Goal: Information Seeking & Learning: Learn about a topic

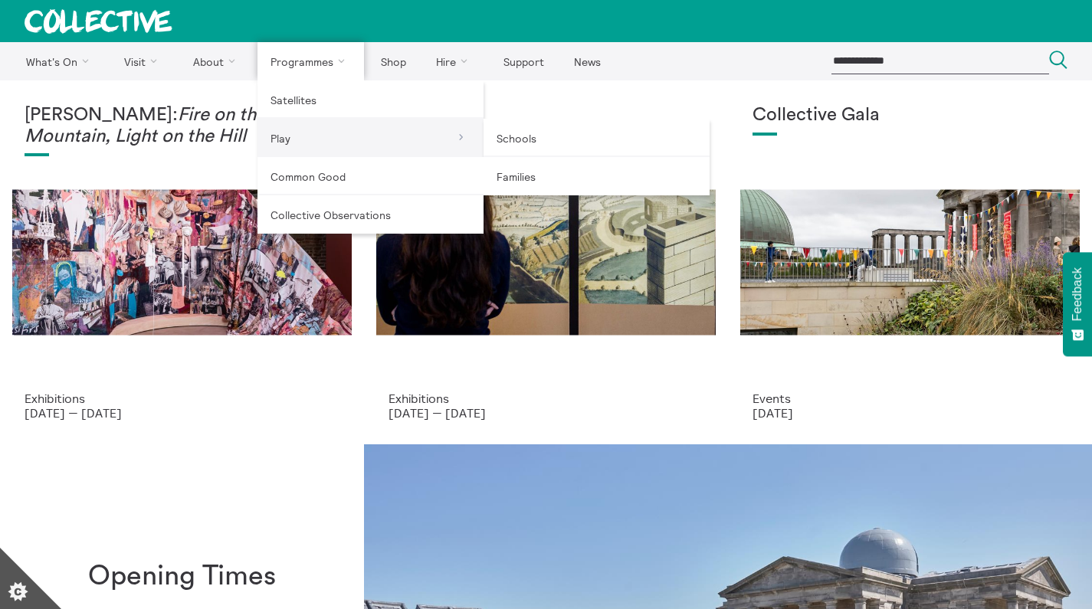
click at [319, 142] on link "Play" at bounding box center [370, 138] width 226 height 38
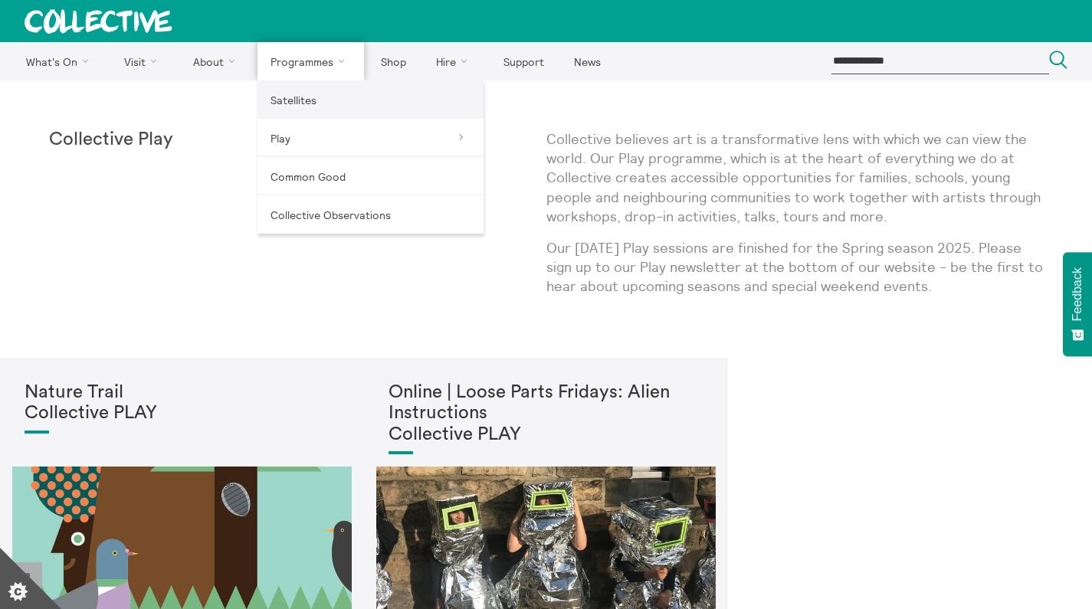
click at [336, 89] on link "Satellites" at bounding box center [370, 99] width 226 height 38
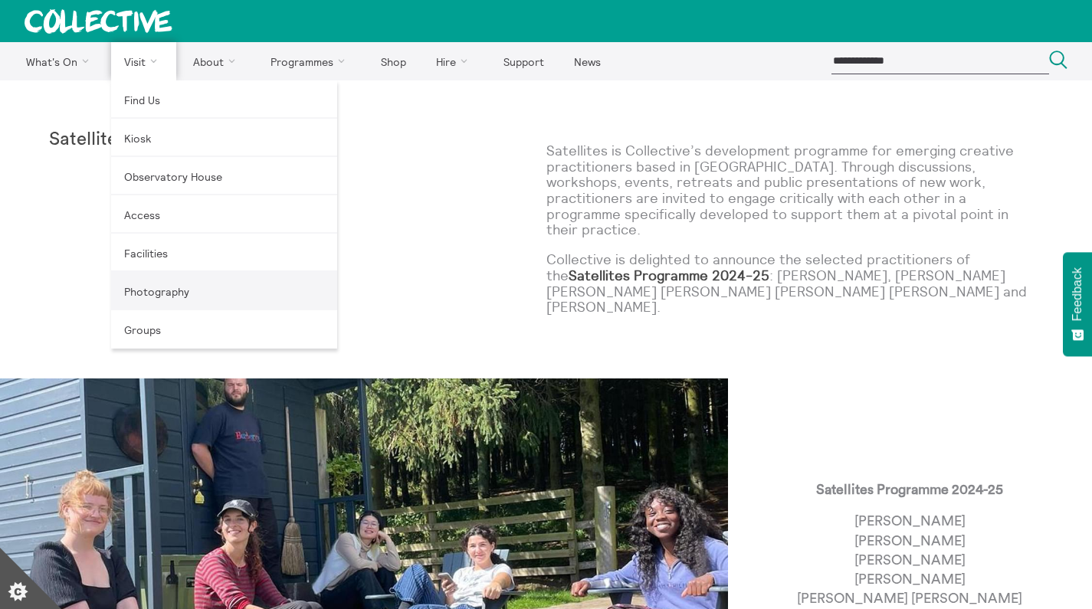
click at [170, 284] on link "Photography" at bounding box center [224, 291] width 226 height 38
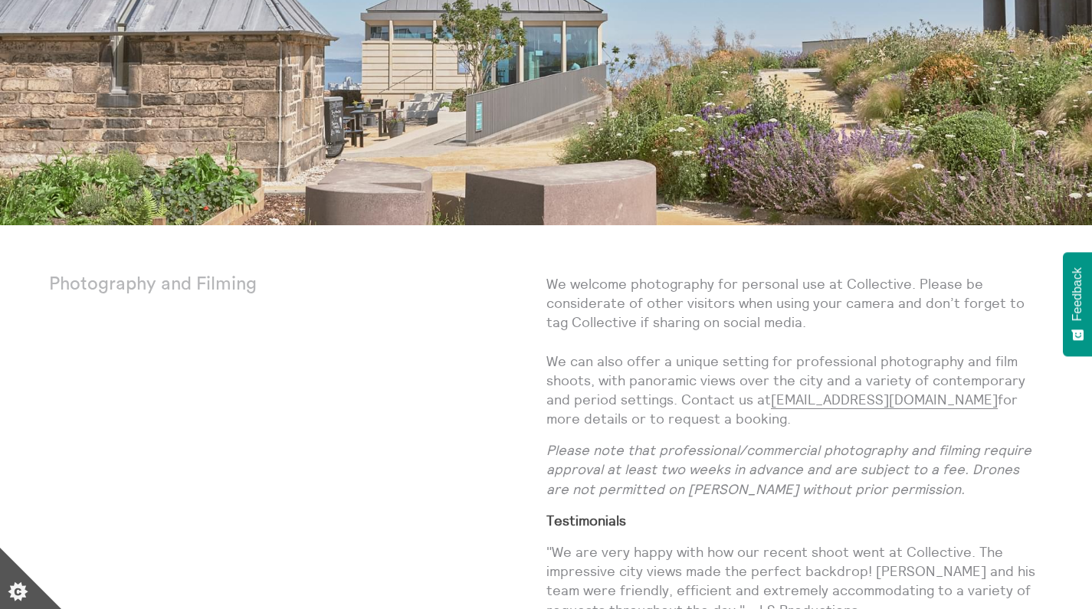
scroll to position [326, 0]
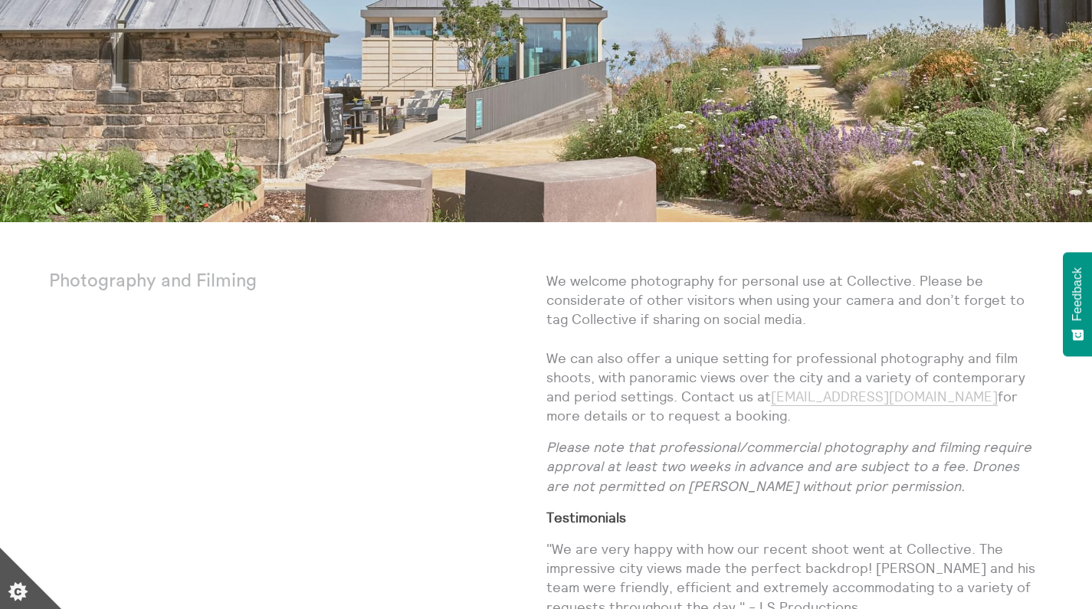
drag, startPoint x: 965, startPoint y: 398, endPoint x: 777, endPoint y: 393, distance: 187.8
click at [777, 393] on p "We welcome photography for personal use at Collective. Please be considerate of…" at bounding box center [794, 348] width 497 height 155
click at [799, 431] on div "We welcome photography for personal use at Collective. Please be considerate of…" at bounding box center [794, 450] width 497 height 358
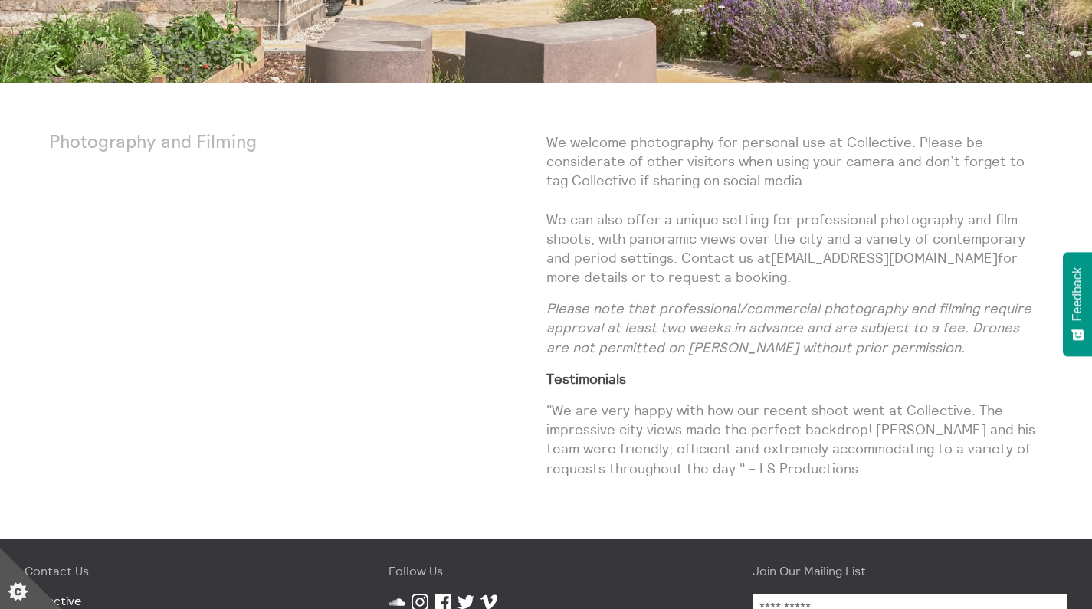
scroll to position [151, 0]
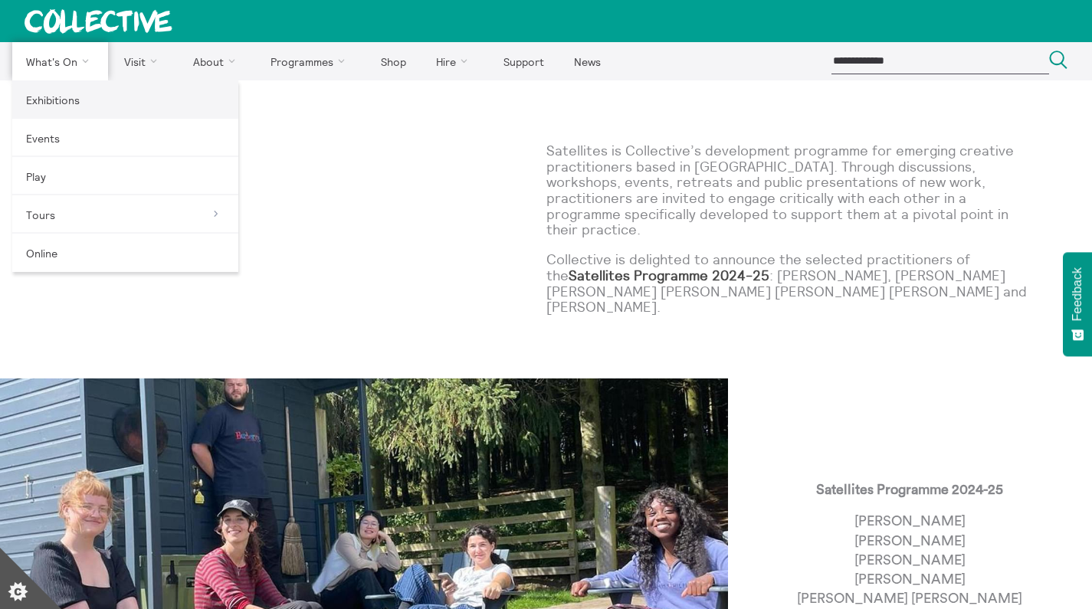
click at [77, 91] on link "Exhibitions" at bounding box center [125, 99] width 226 height 38
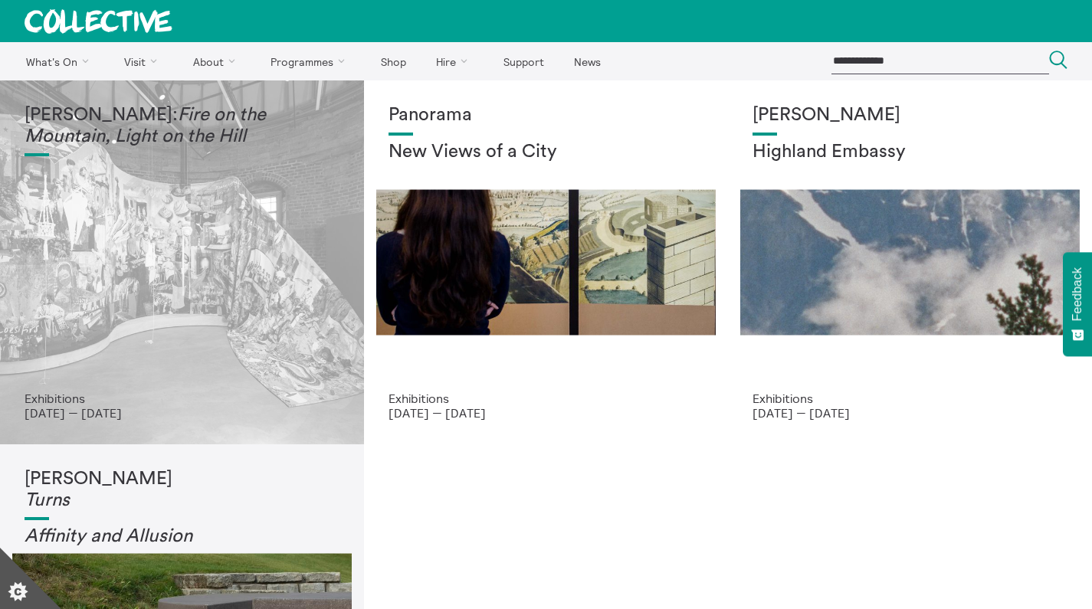
click at [198, 139] on em "Fire on the Mountain, Light on the Hill" at bounding box center [145, 126] width 241 height 40
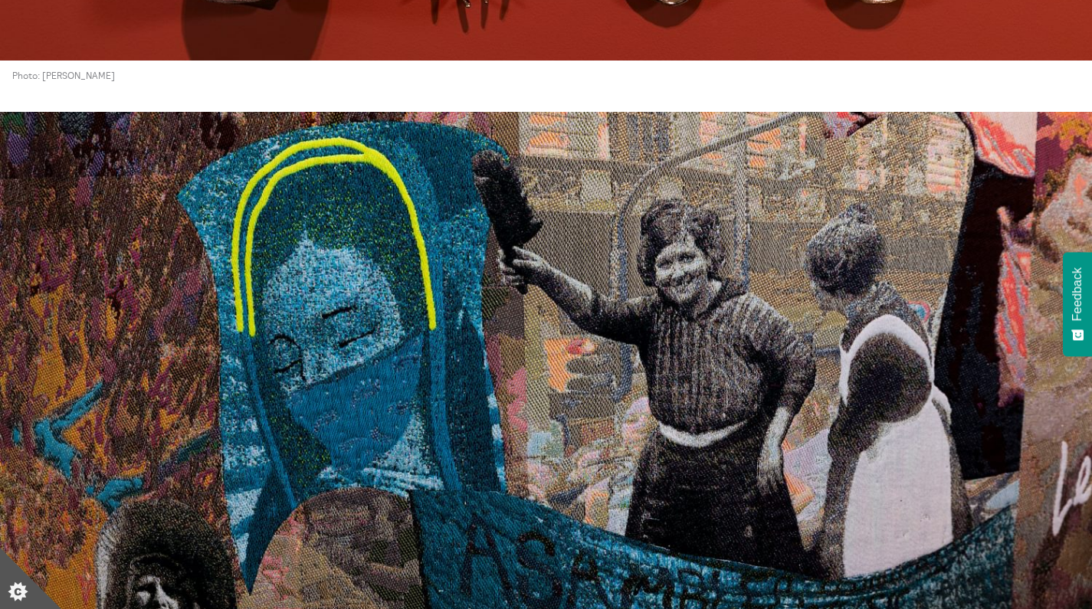
scroll to position [4482, 0]
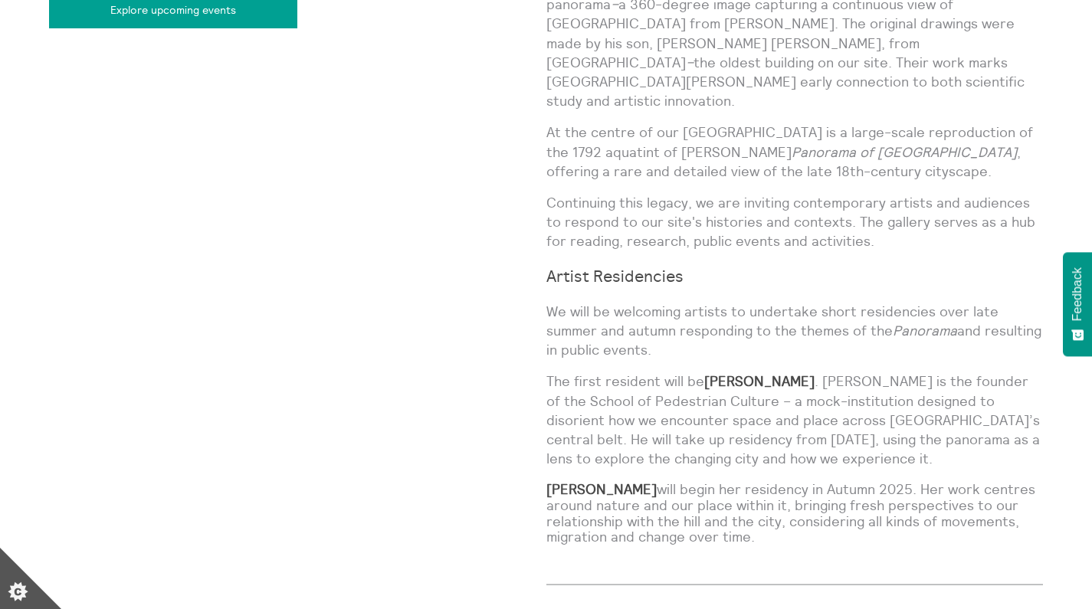
scroll to position [1400, 0]
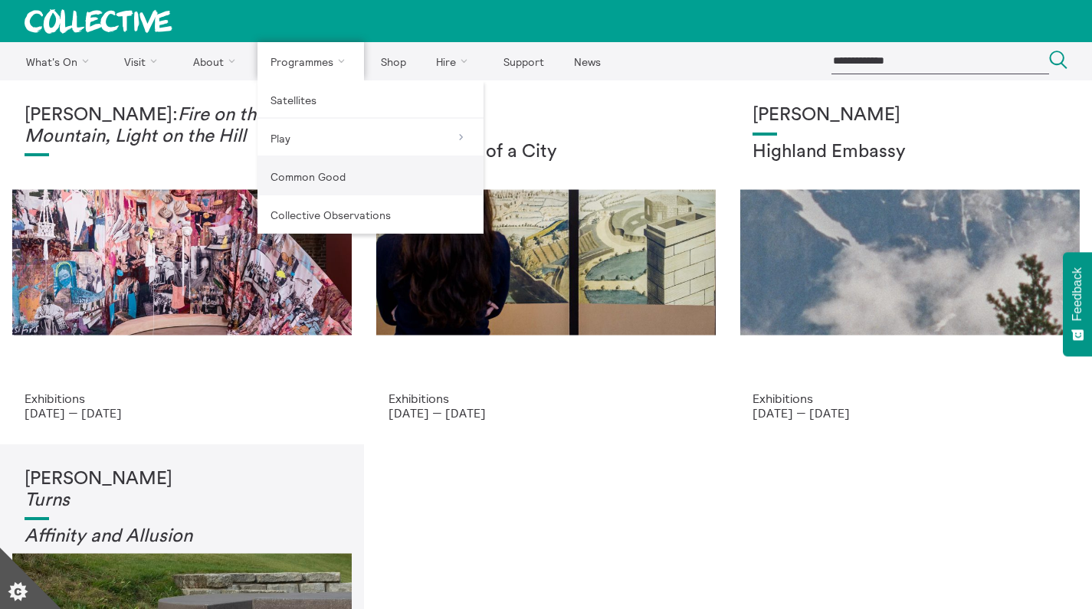
click at [309, 172] on link "Common Good" at bounding box center [370, 176] width 226 height 38
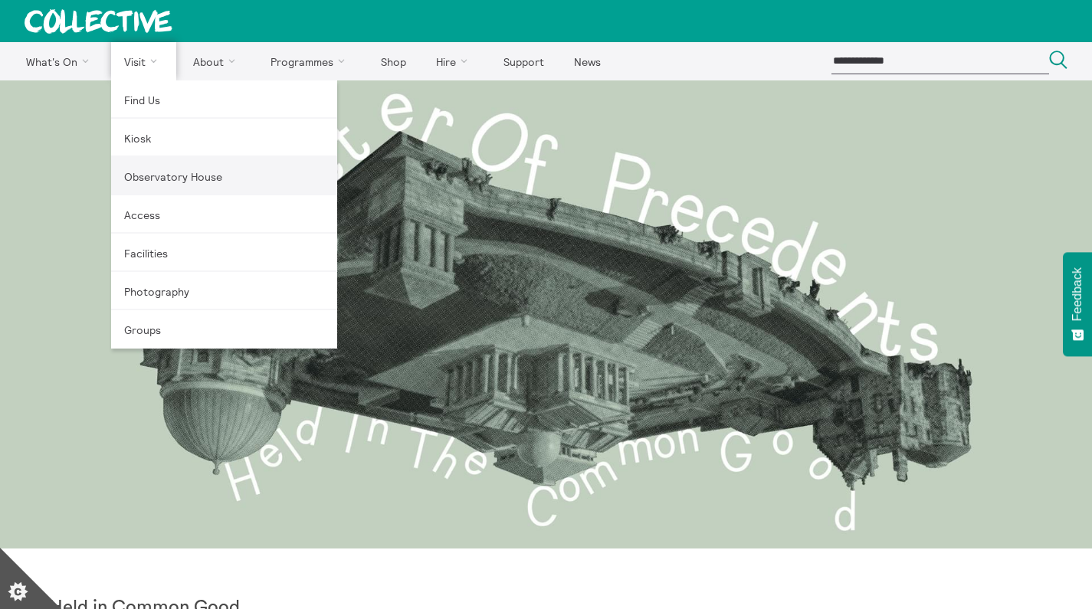
click at [175, 174] on link "Observatory House" at bounding box center [224, 176] width 226 height 38
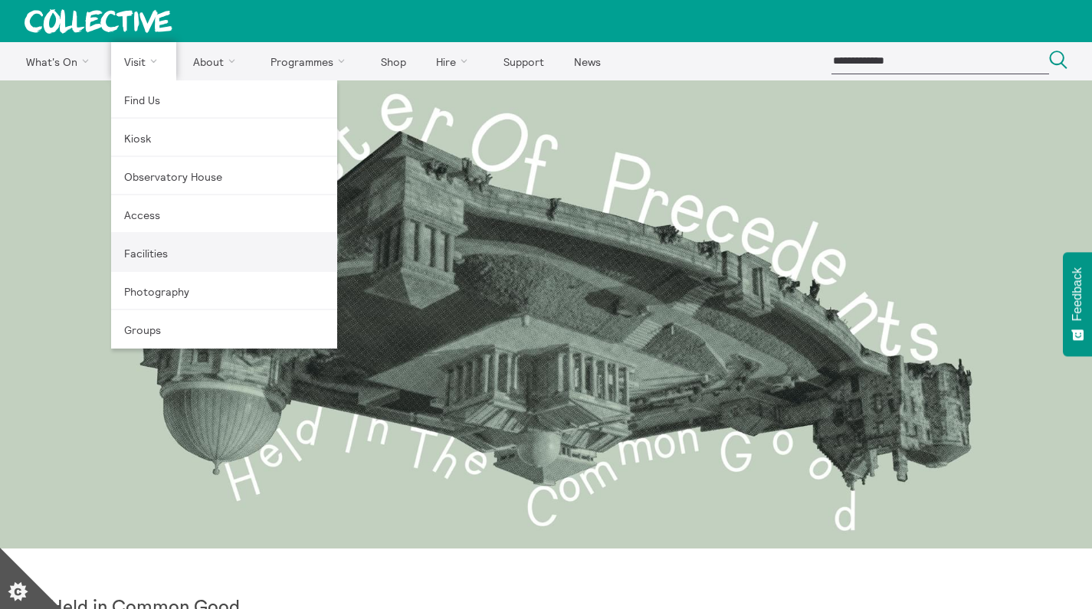
click at [153, 250] on link "Facilities" at bounding box center [224, 253] width 226 height 38
